Goal: Task Accomplishment & Management: Complete application form

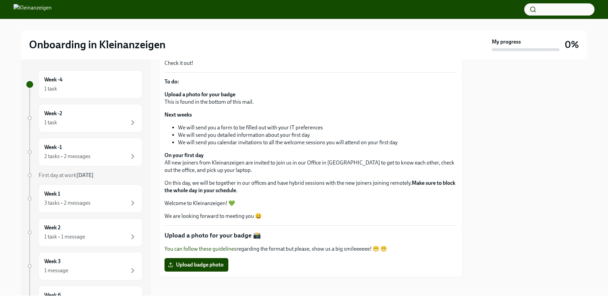
scroll to position [118, 0]
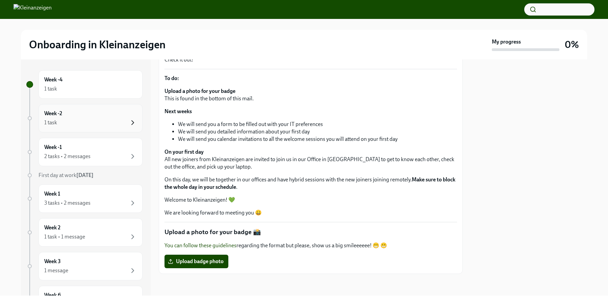
click at [137, 126] on icon "button" at bounding box center [133, 123] width 8 height 8
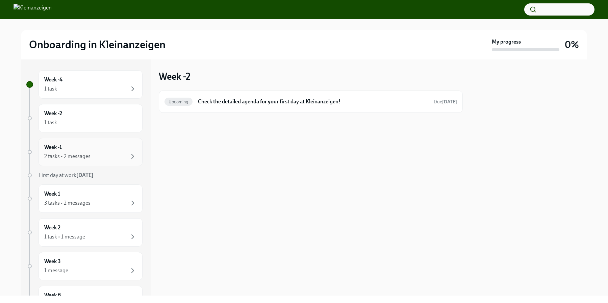
click at [126, 155] on div "2 tasks • 2 messages" at bounding box center [90, 156] width 93 height 8
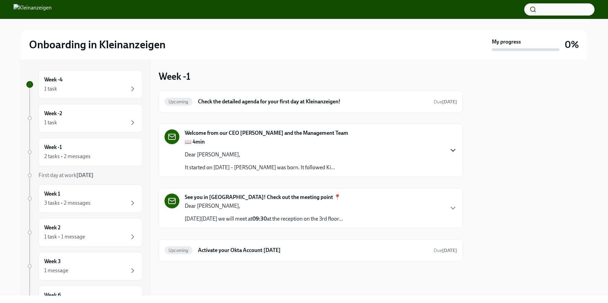
click at [454, 153] on icon "button" at bounding box center [453, 150] width 8 height 8
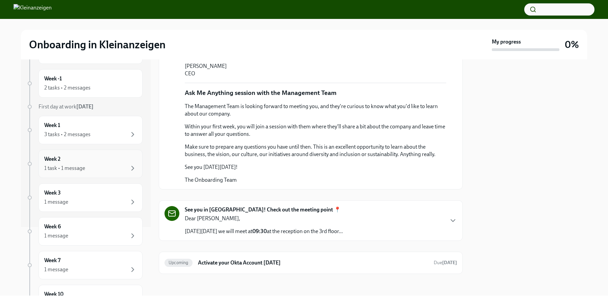
scroll to position [79, 0]
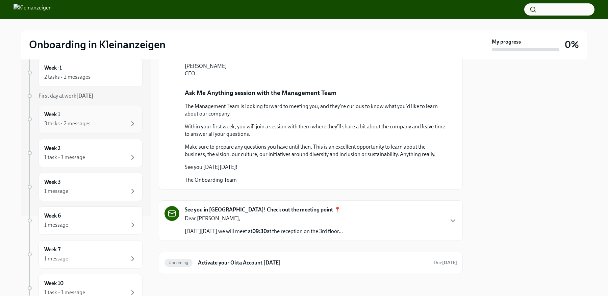
click at [104, 133] on div "Week 1 3 tasks • 2 messages" at bounding box center [91, 119] width 104 height 28
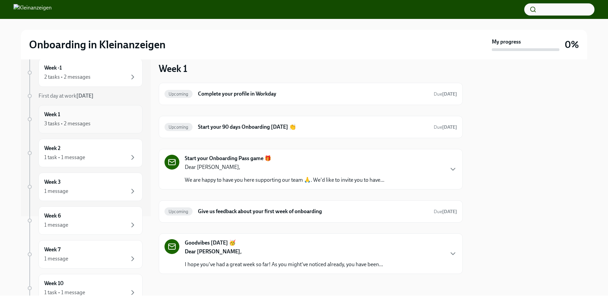
scroll to position [8, 0]
click at [105, 151] on div "Week 2 1 task • 1 message" at bounding box center [90, 153] width 93 height 17
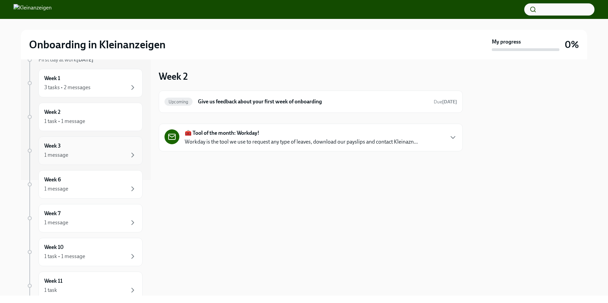
scroll to position [147, 0]
click at [105, 121] on div "1 message" at bounding box center [90, 123] width 93 height 8
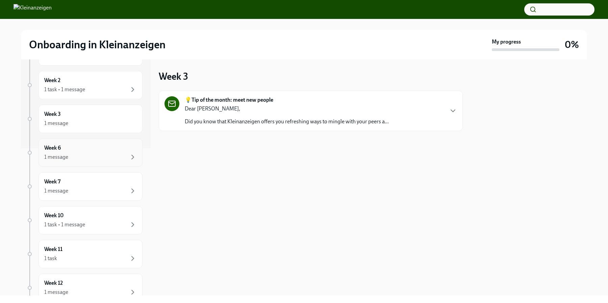
click at [110, 145] on div "Week 6 1 message" at bounding box center [90, 152] width 93 height 17
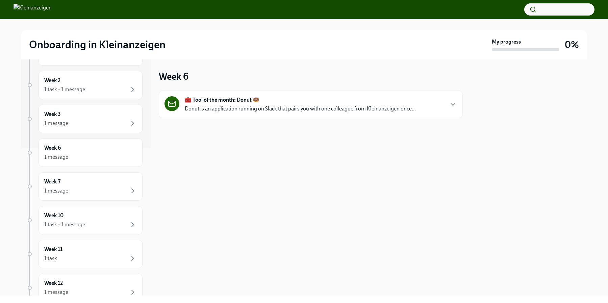
click at [113, 169] on div "Week -4 1 task Week -2 1 task Week -1 2 tasks • 2 messages First day at work [D…" at bounding box center [84, 149] width 116 height 453
click at [113, 185] on div "Week 7 1 message" at bounding box center [90, 186] width 93 height 17
click at [116, 217] on div "Week 10 1 task • 1 message" at bounding box center [90, 220] width 93 height 17
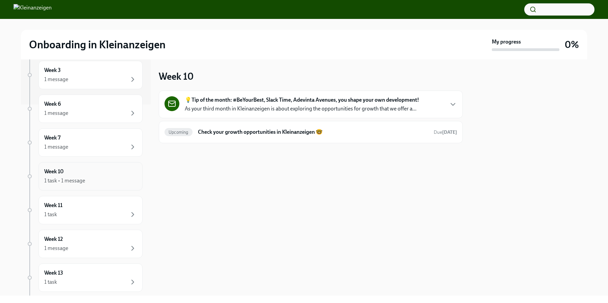
scroll to position [194, 0]
click at [109, 202] on div "Week 11 1 task" at bounding box center [90, 207] width 93 height 17
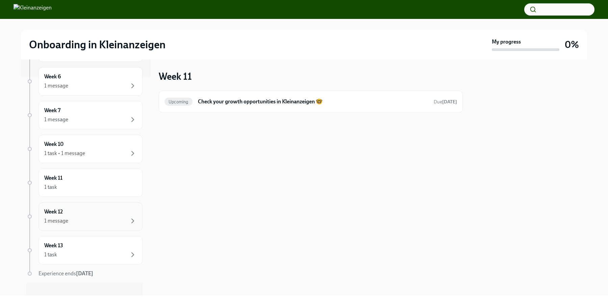
scroll to position [227, 0]
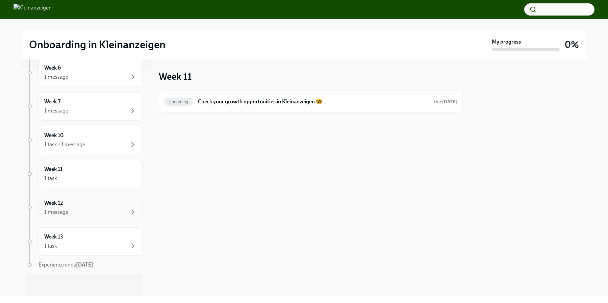
click at [100, 208] on div "Week 12 1 message" at bounding box center [90, 207] width 93 height 17
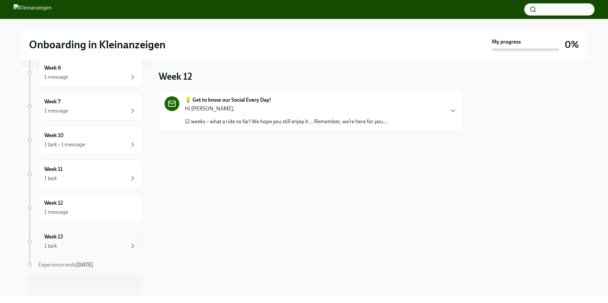
click at [104, 233] on div "Week 13 1 task" at bounding box center [90, 241] width 93 height 17
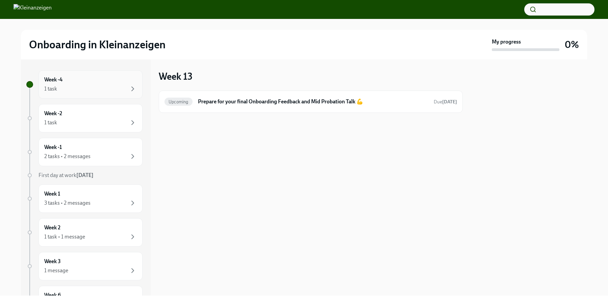
click at [85, 85] on div "1 task" at bounding box center [90, 89] width 93 height 8
click at [240, 104] on h6 "[Onboarding in Kleinanzeigen ] Start your journey with us [DATE] & upload a pho…" at bounding box center [308, 101] width 238 height 7
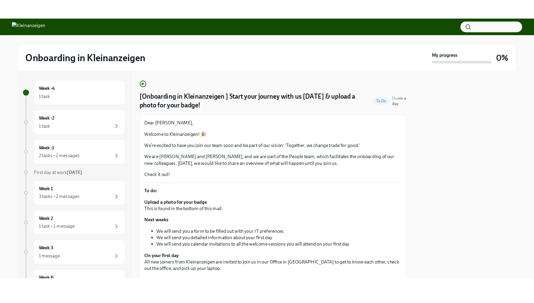
scroll to position [118, 0]
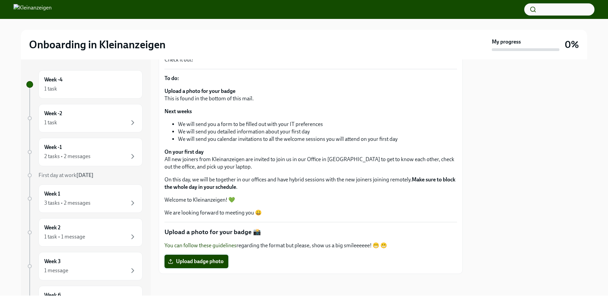
click at [219, 258] on span "Upload badge photo" at bounding box center [196, 261] width 54 height 7
click at [0, 0] on input "Upload badge photo" at bounding box center [0, 0] width 0 height 0
click at [195, 262] on span "Upload badge photo" at bounding box center [196, 261] width 54 height 7
click at [0, 0] on input "Upload badge photo" at bounding box center [0, 0] width 0 height 0
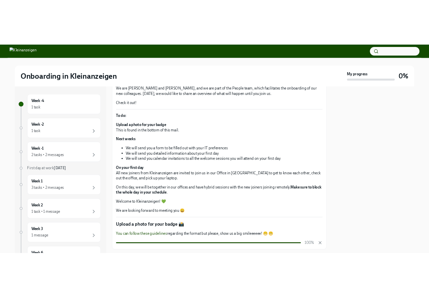
scroll to position [112, 0]
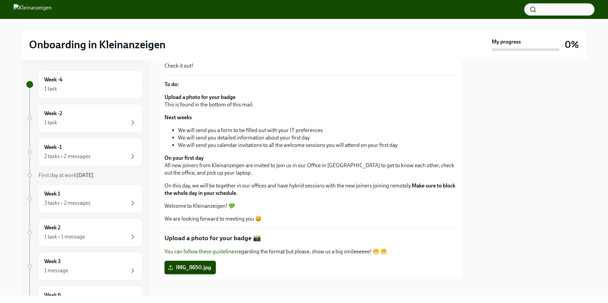
click at [201, 265] on span "IMG_8650.jpg" at bounding box center [190, 267] width 42 height 7
click at [0, 0] on input "IMG_8650.jpg" at bounding box center [0, 0] width 0 height 0
click at [202, 270] on span "IMG_8650.jpg" at bounding box center [190, 268] width 42 height 7
click at [0, 0] on input "IMG_8650.jpg" at bounding box center [0, 0] width 0 height 0
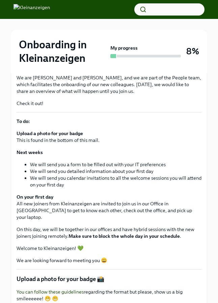
scroll to position [188, 0]
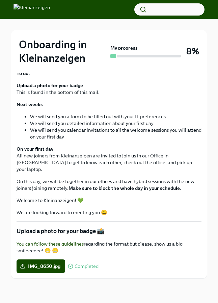
click at [51, 246] on link "You can follow these guidelines" at bounding box center [50, 244] width 67 height 6
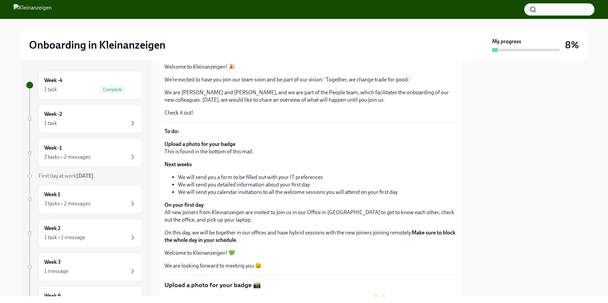
scroll to position [28, 0]
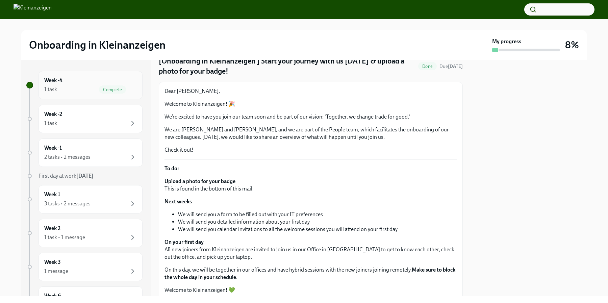
click at [79, 85] on div "Week -4 1 task Complete" at bounding box center [90, 85] width 93 height 17
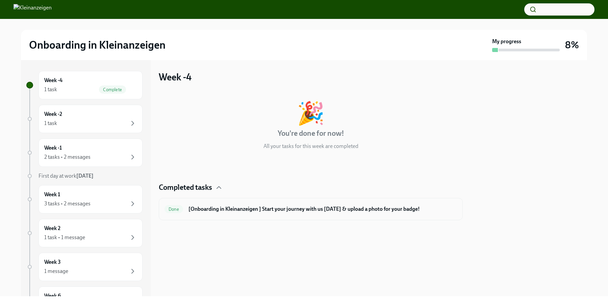
click at [255, 213] on div "Done [Onboarding in Kleinanzeigen ] Start your journey with us [DATE] & upload …" at bounding box center [311, 209] width 293 height 11
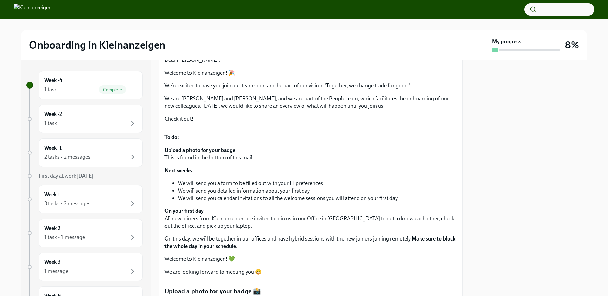
scroll to position [118, 0]
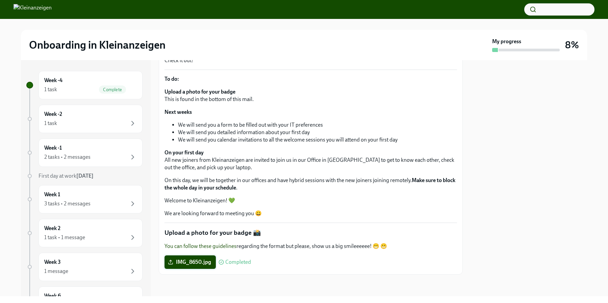
click at [183, 266] on label "IMG_8650.jpg" at bounding box center [190, 262] width 51 height 14
click at [0, 0] on input "IMG_8650.jpg" at bounding box center [0, 0] width 0 height 0
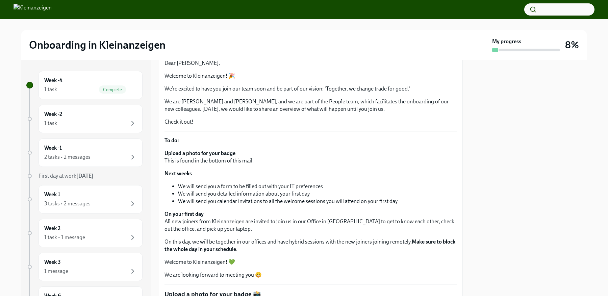
scroll to position [96, 0]
